Goal: Navigation & Orientation: Understand site structure

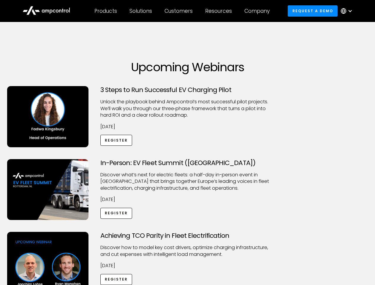
click at [182, 11] on div "Customers" at bounding box center [178, 11] width 28 height 7
click at [105, 11] on div "Products" at bounding box center [105, 11] width 23 height 7
click at [141, 11] on div "Solutions" at bounding box center [140, 11] width 23 height 7
click at [179, 11] on div "Customers" at bounding box center [178, 11] width 28 height 7
click at [219, 11] on div "Resources" at bounding box center [218, 11] width 27 height 7
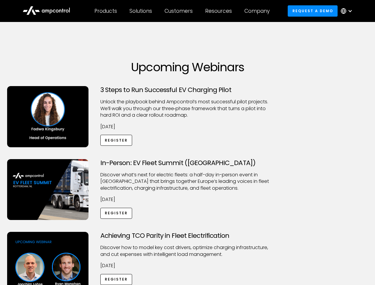
click at [259, 11] on div "Company" at bounding box center [256, 11] width 25 height 7
click at [348, 11] on div at bounding box center [349, 11] width 5 height 5
